Goal: Transaction & Acquisition: Purchase product/service

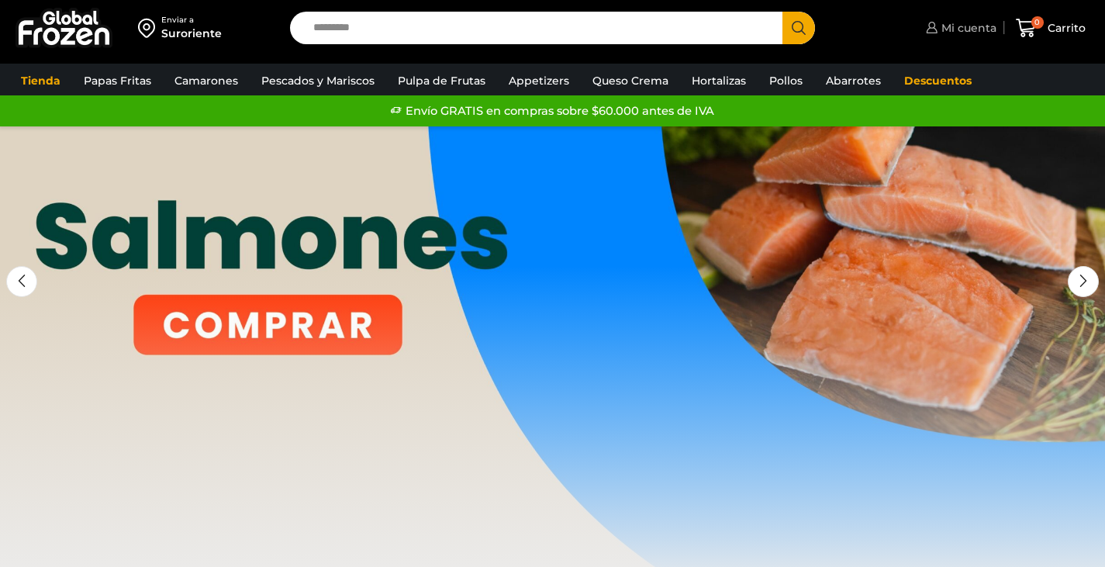
click at [949, 26] on span "Mi cuenta" at bounding box center [966, 28] width 59 height 16
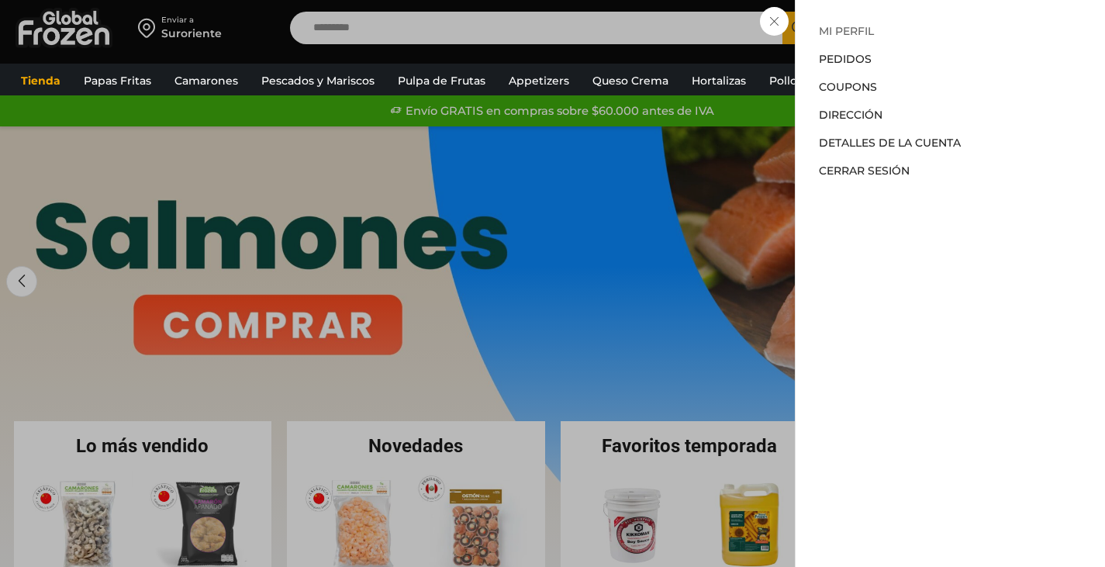
click at [852, 29] on link "Mi perfil" at bounding box center [846, 31] width 55 height 14
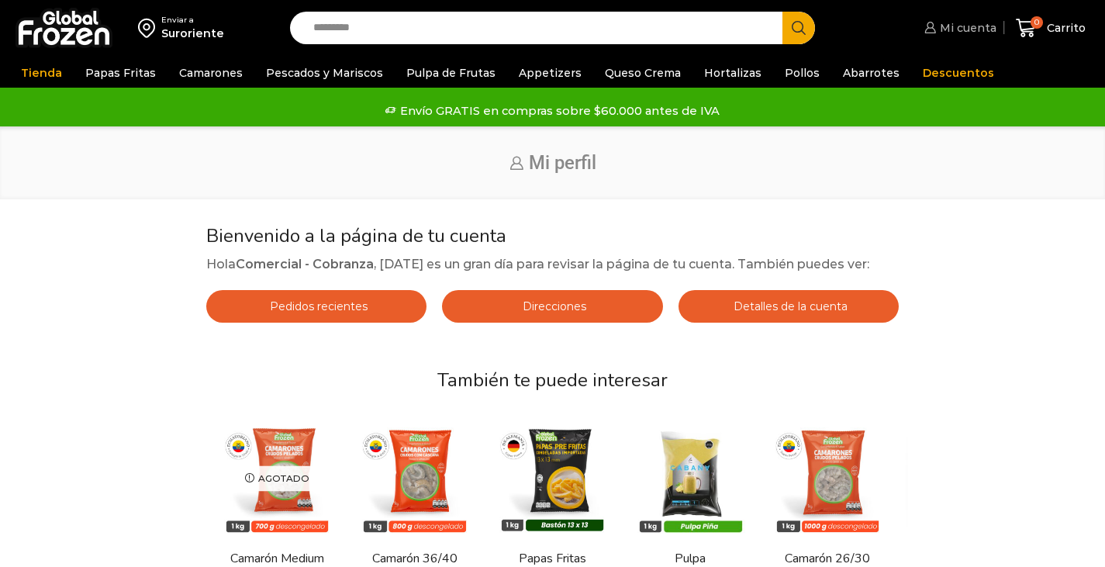
click at [944, 26] on span "Mi cuenta" at bounding box center [966, 28] width 60 height 16
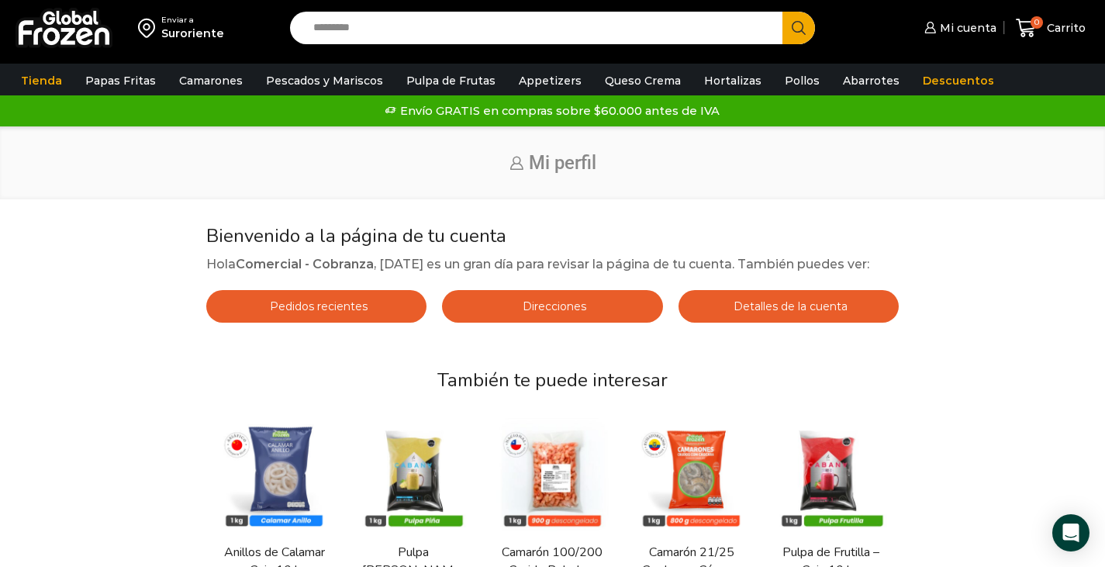
click at [53, 33] on img at bounding box center [64, 28] width 97 height 40
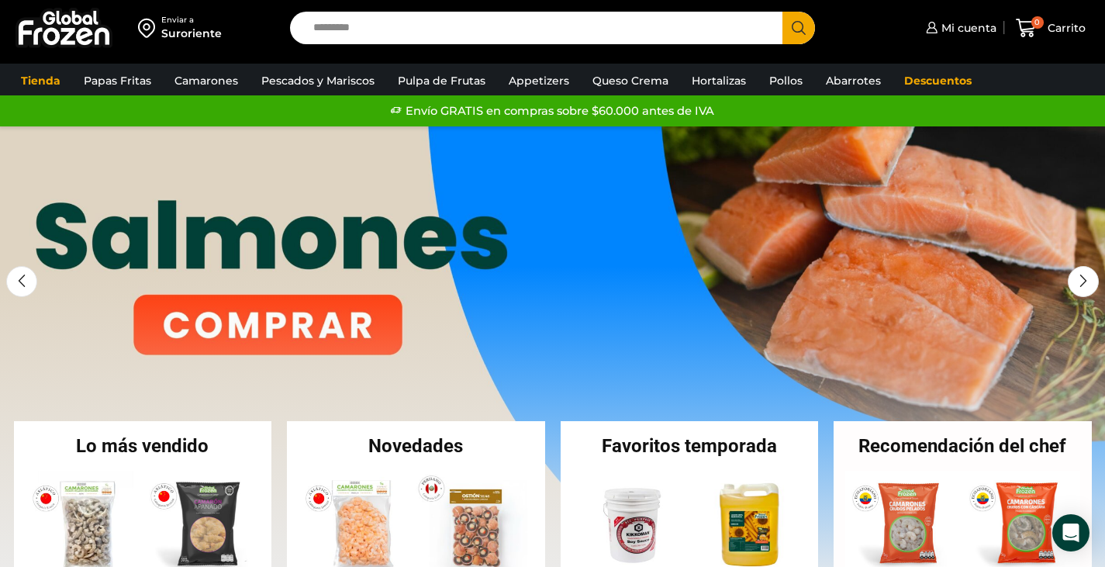
click at [238, 29] on div "Enviar a Suroriente" at bounding box center [141, 28] width 267 height 56
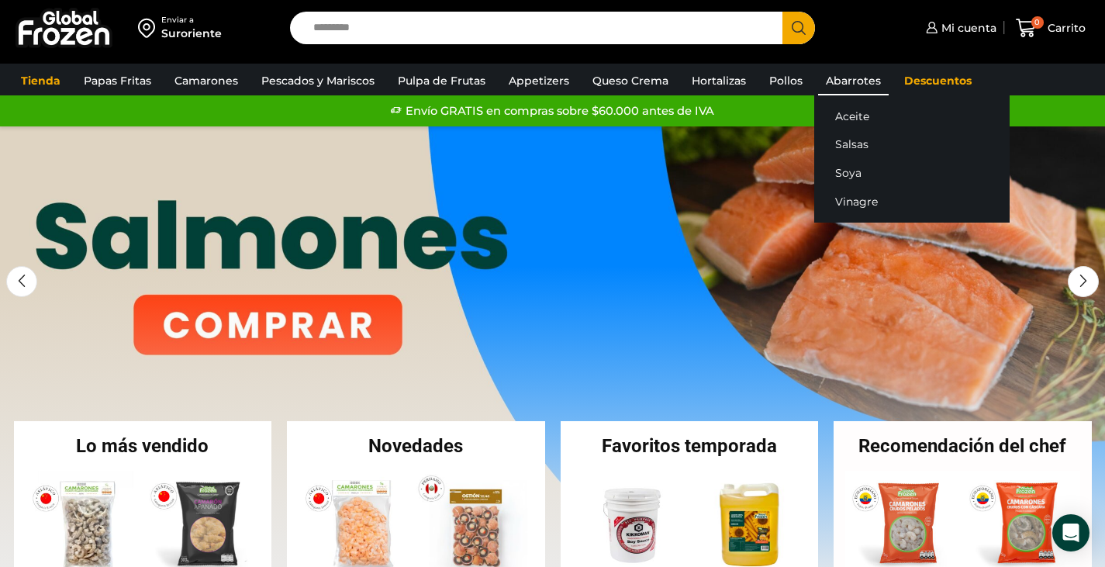
click at [842, 71] on link "Abarrotes" at bounding box center [853, 80] width 71 height 29
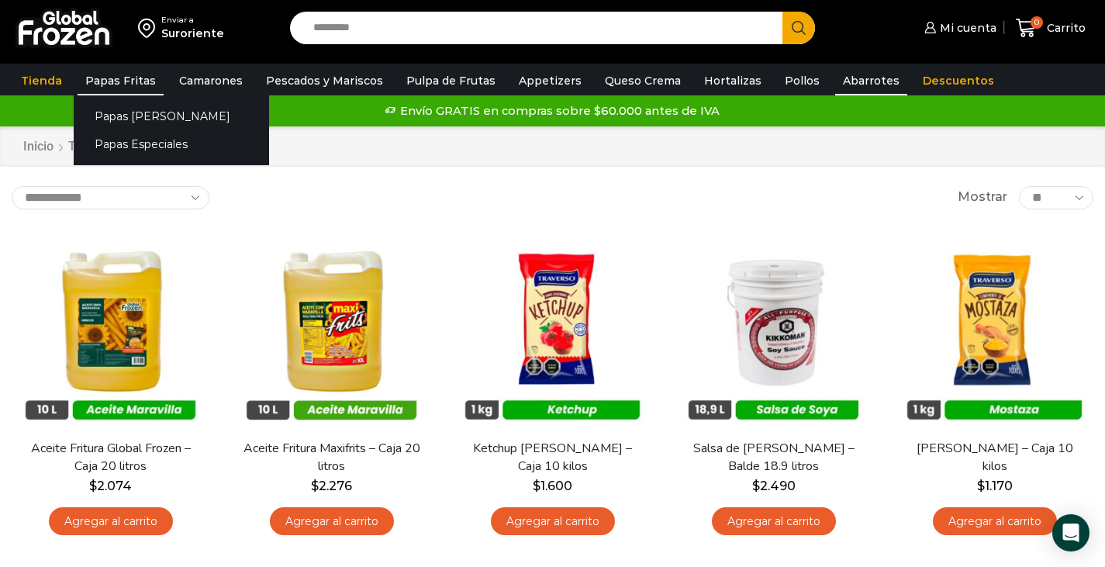
click at [116, 74] on link "Papas Fritas" at bounding box center [121, 80] width 86 height 29
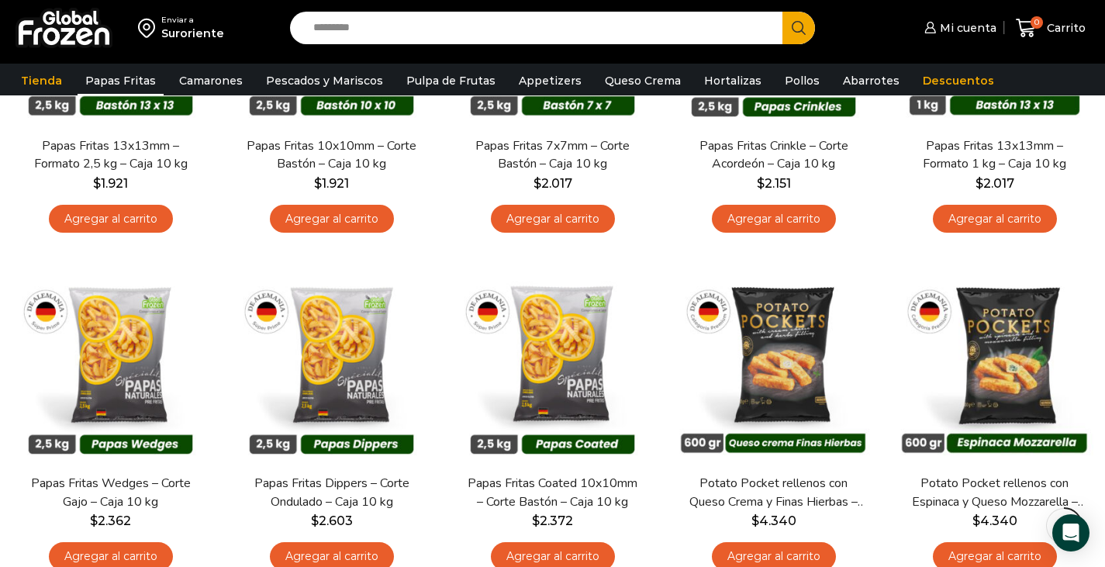
scroll to position [388, 0]
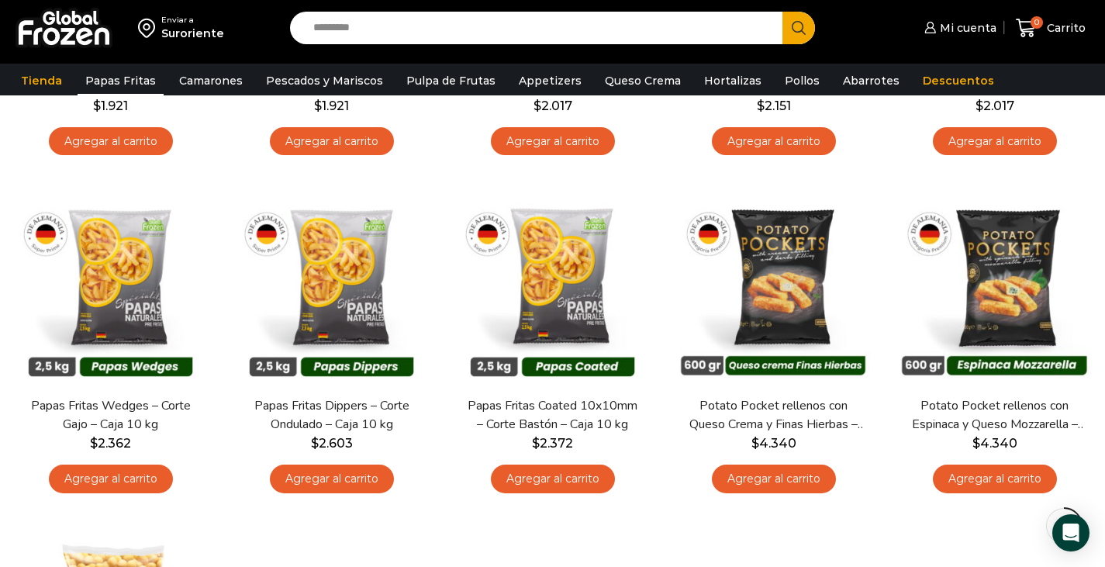
click at [67, 23] on img at bounding box center [64, 28] width 97 height 40
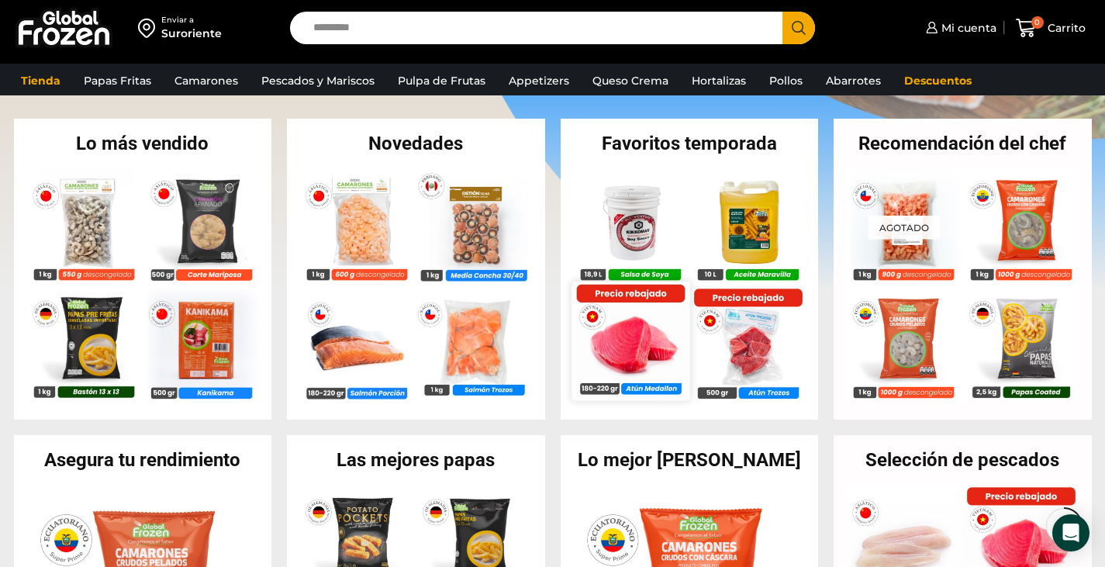
scroll to position [465, 0]
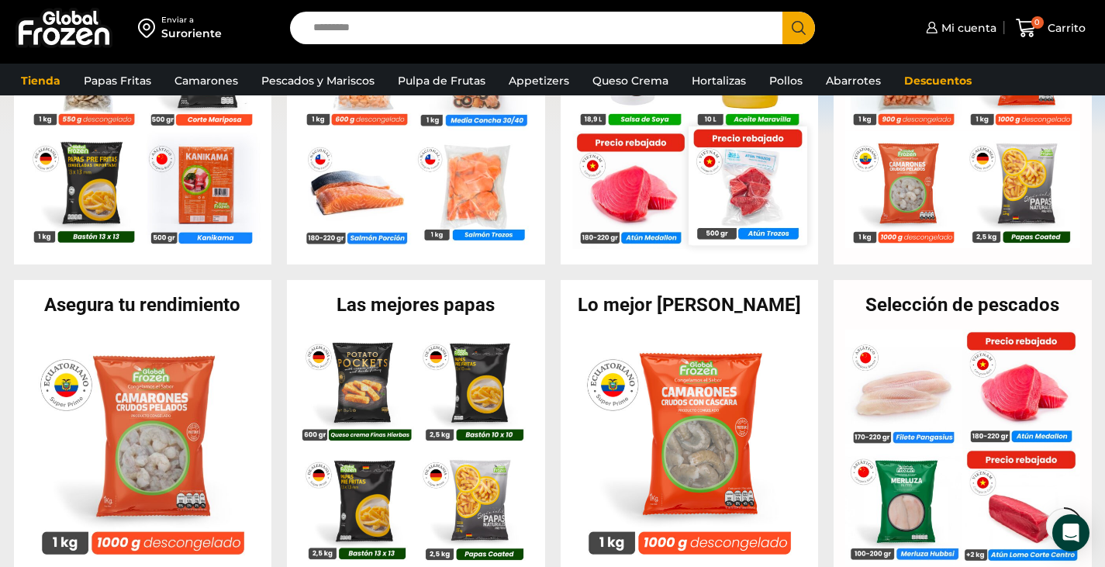
click at [766, 196] on img at bounding box center [747, 185] width 118 height 118
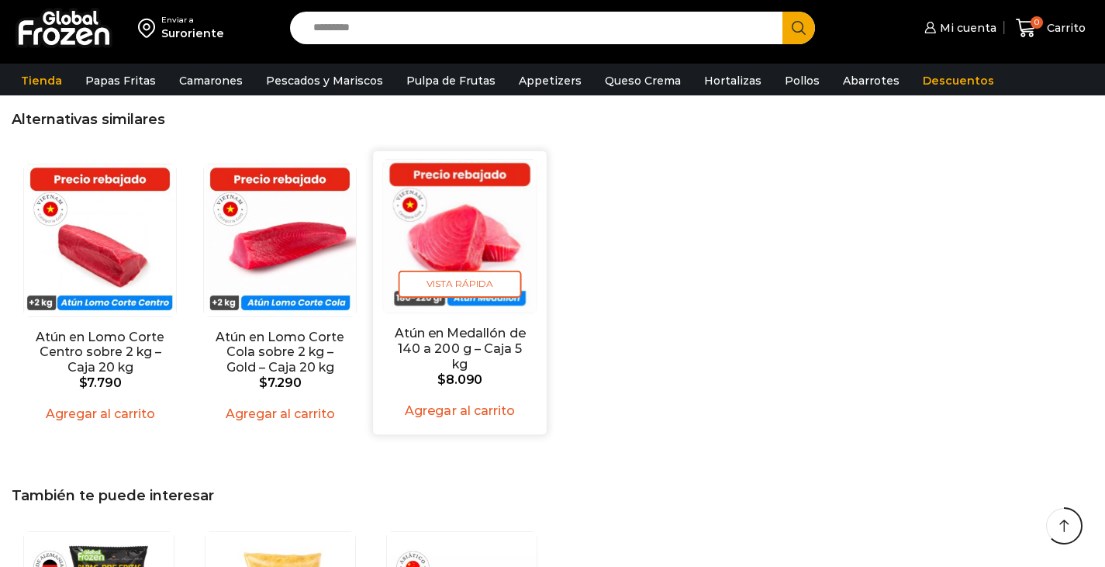
scroll to position [1008, 0]
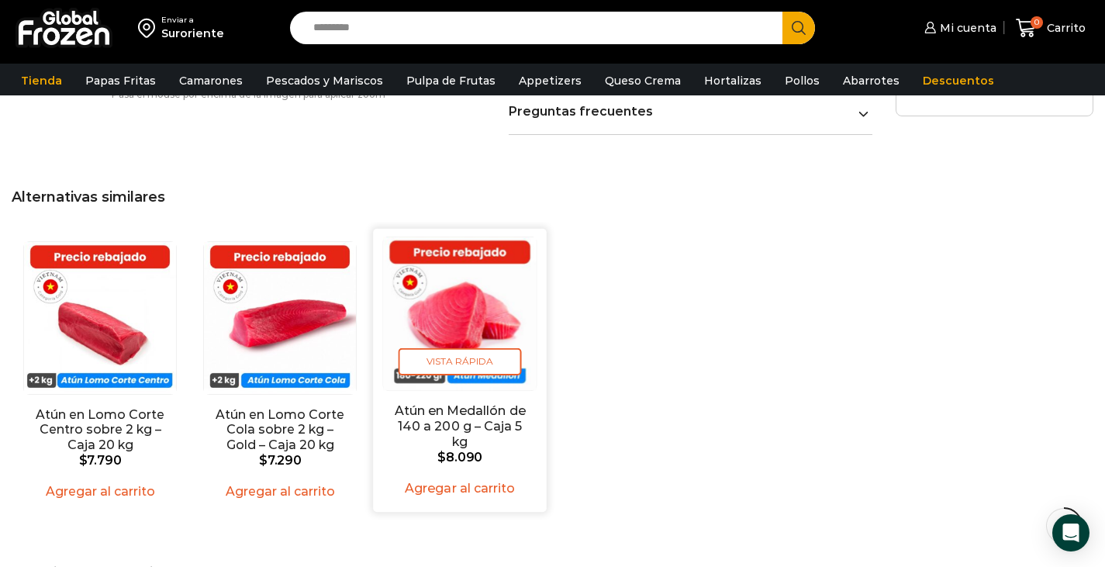
click at [486, 267] on img "3 / 3" at bounding box center [461, 314] width 154 height 154
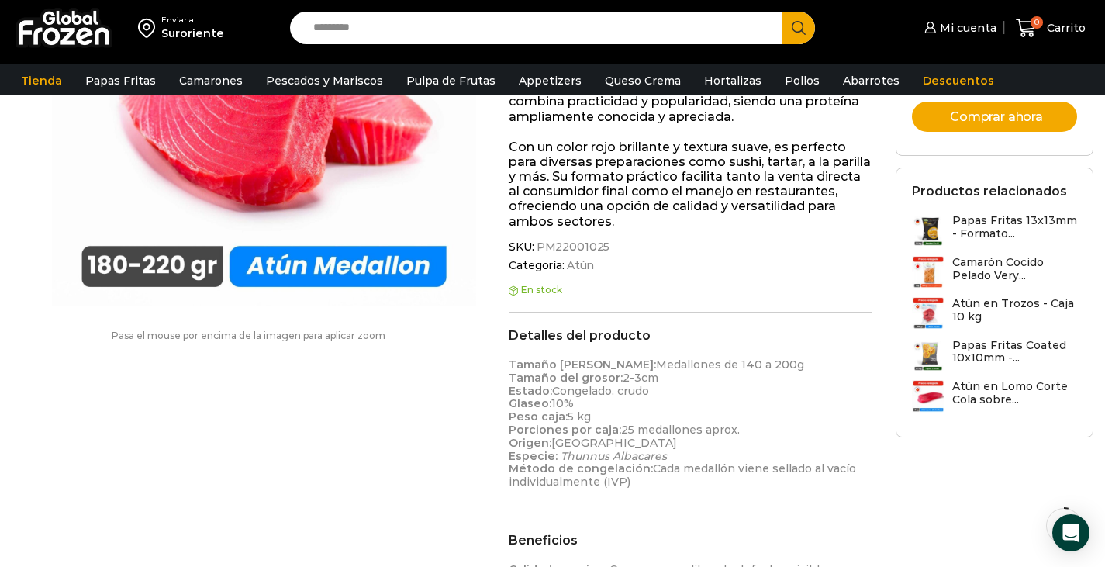
scroll to position [78, 0]
